Goal: Information Seeking & Learning: Learn about a topic

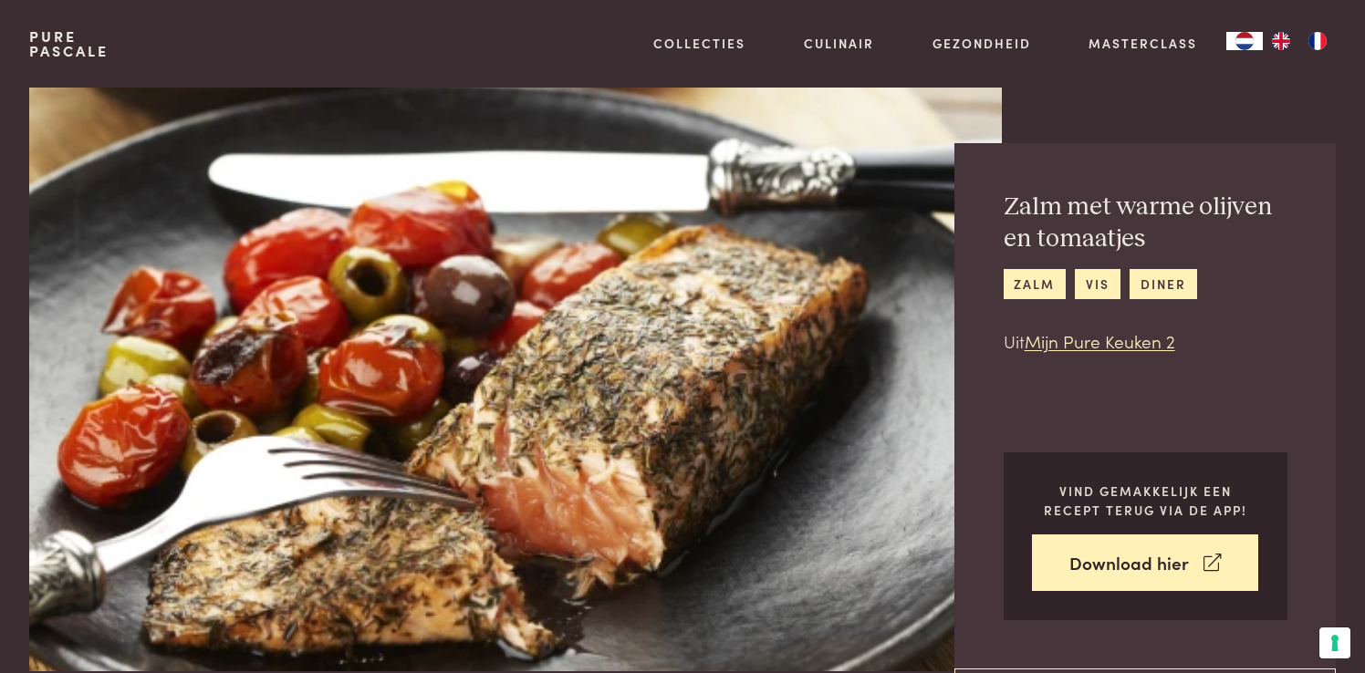
click at [1185, 99] on div "Zalm met warme olijven en tomaatjes zalm vis diner Uit Mijn Pure Keuken 2 Vind …" at bounding box center [1183, 380] width 305 height 584
click at [657, 585] on img at bounding box center [515, 380] width 973 height 584
click at [648, 255] on img at bounding box center [515, 380] width 973 height 584
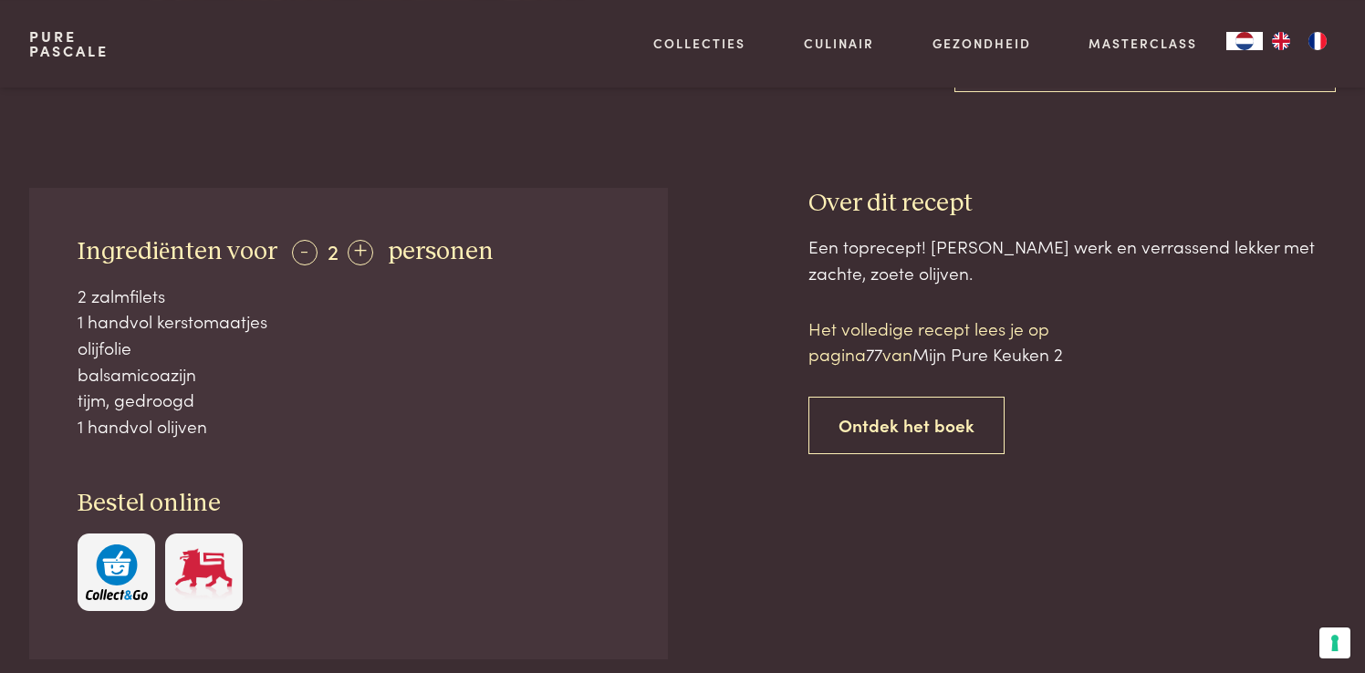
scroll to position [576, 0]
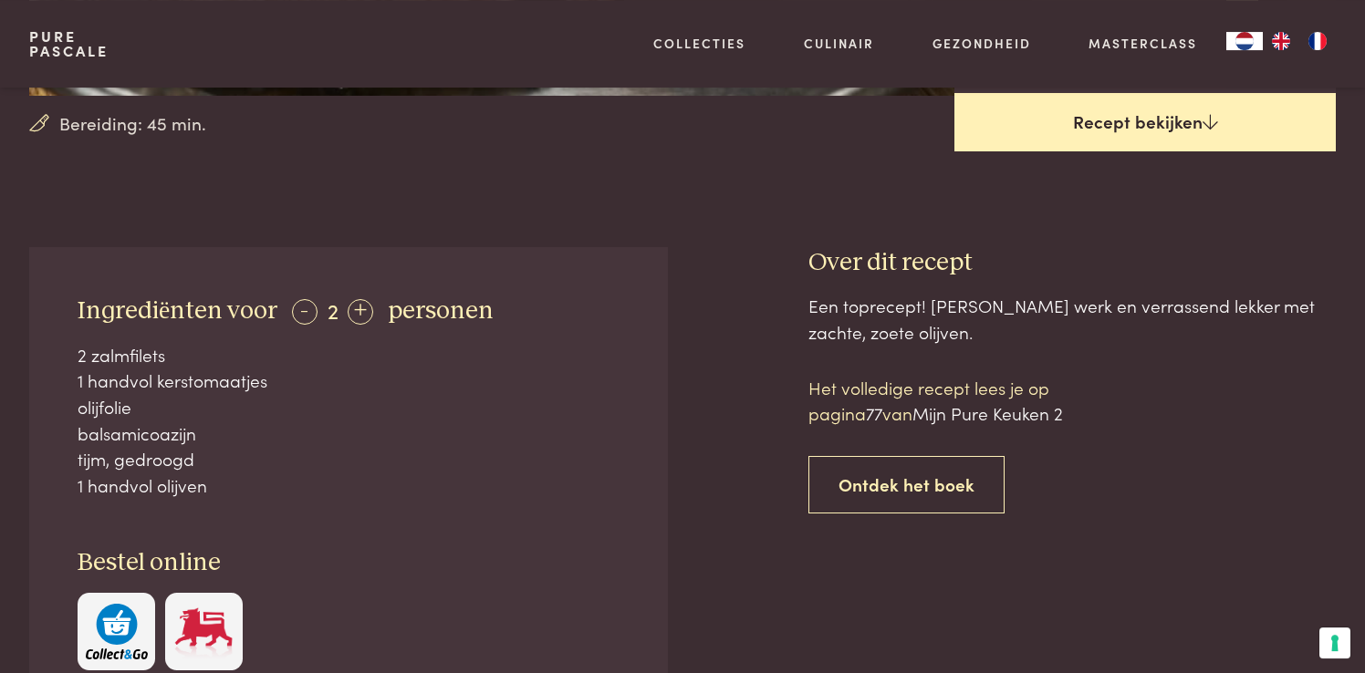
click at [1129, 123] on link "Recept bekijken" at bounding box center [1144, 122] width 381 height 58
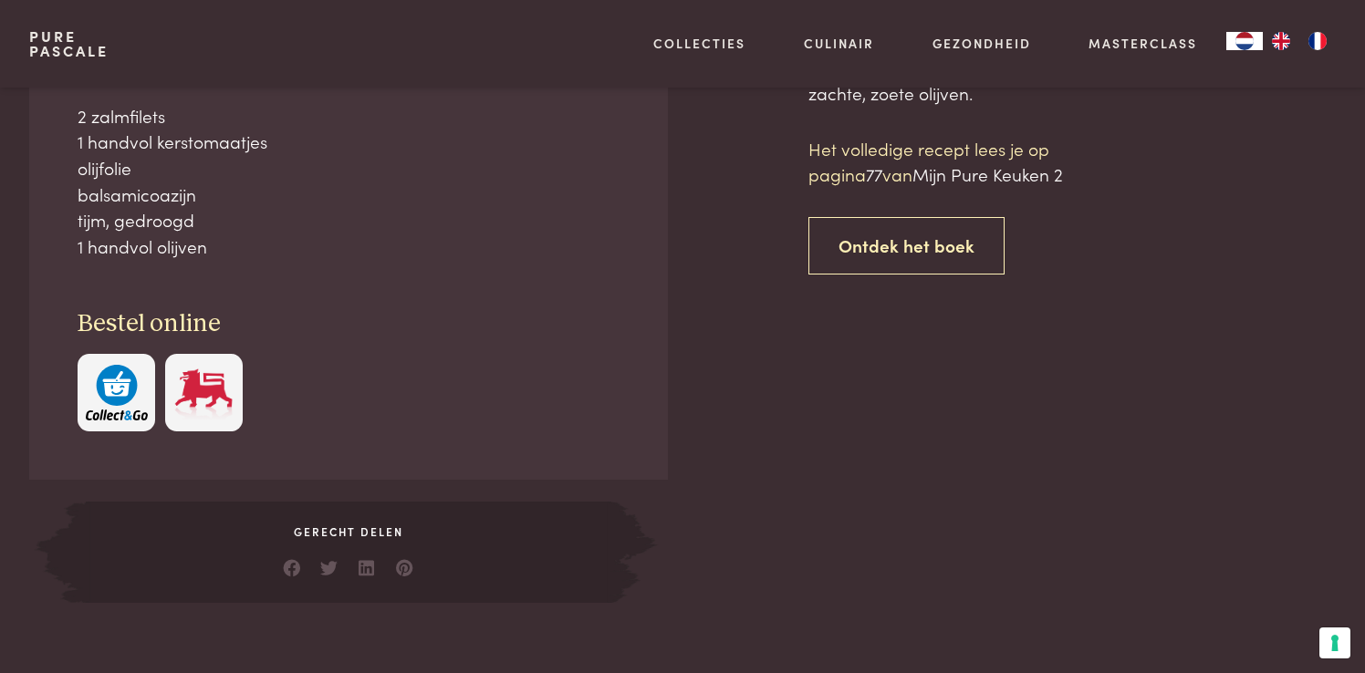
scroll to position [822, 0]
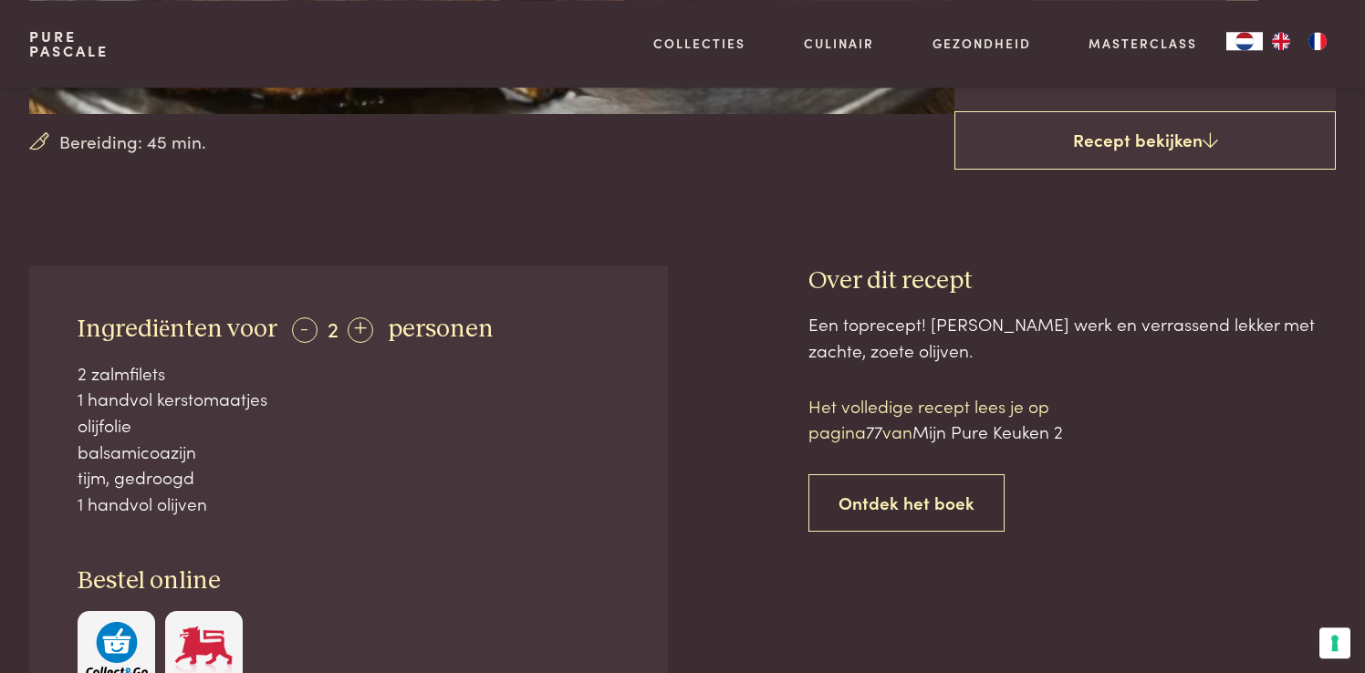
scroll to position [525, 0]
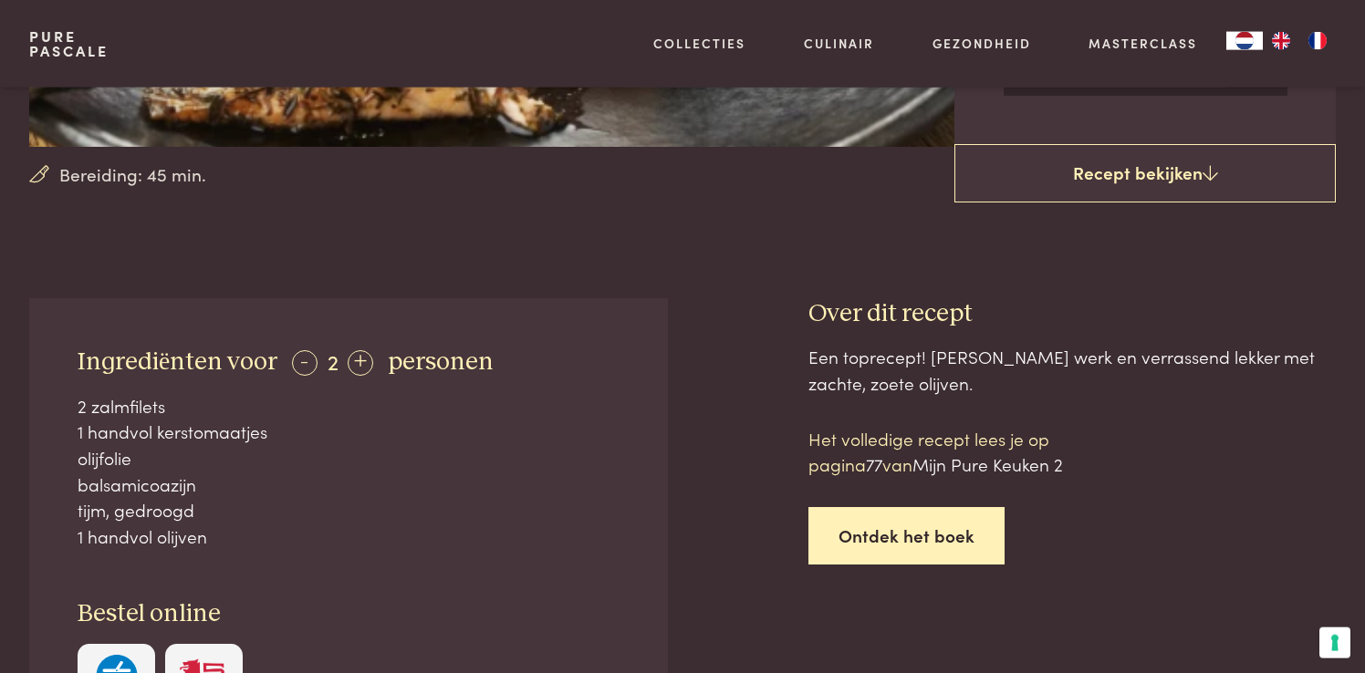
click at [959, 522] on link "Ontdek het boek" at bounding box center [906, 535] width 196 height 57
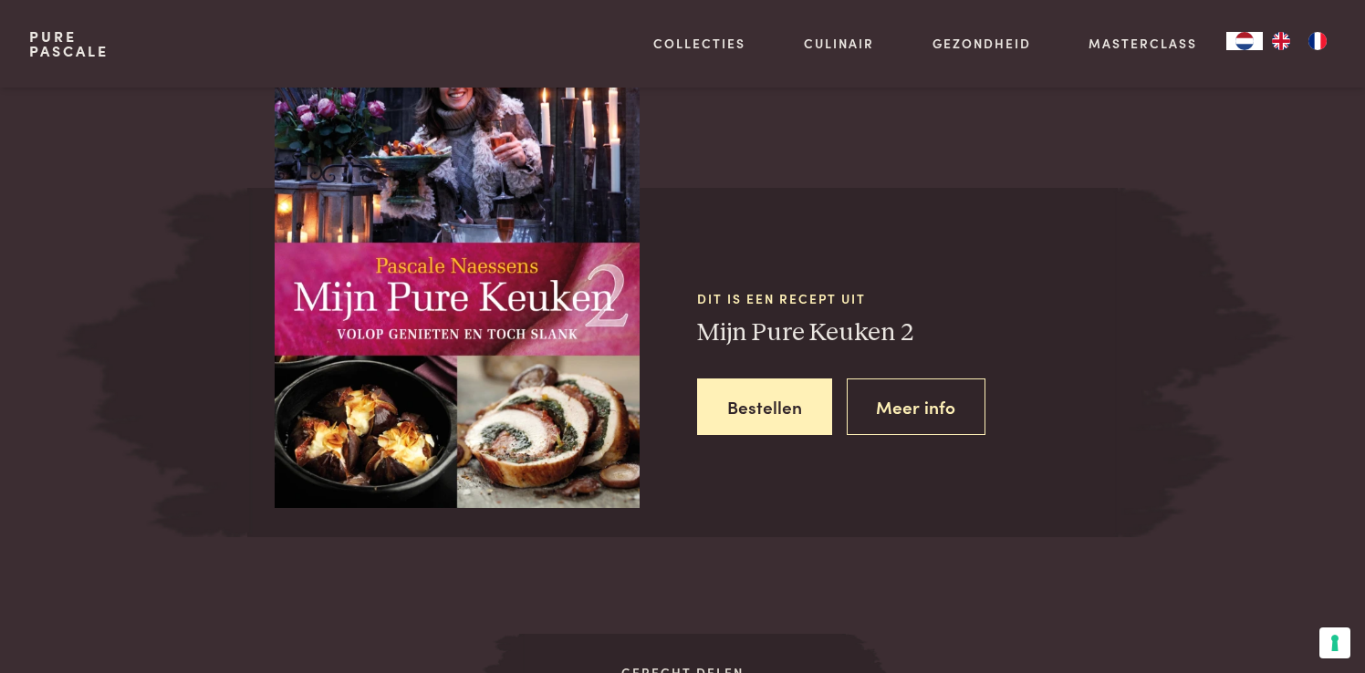
scroll to position [1611, 0]
